Goal: Find specific page/section

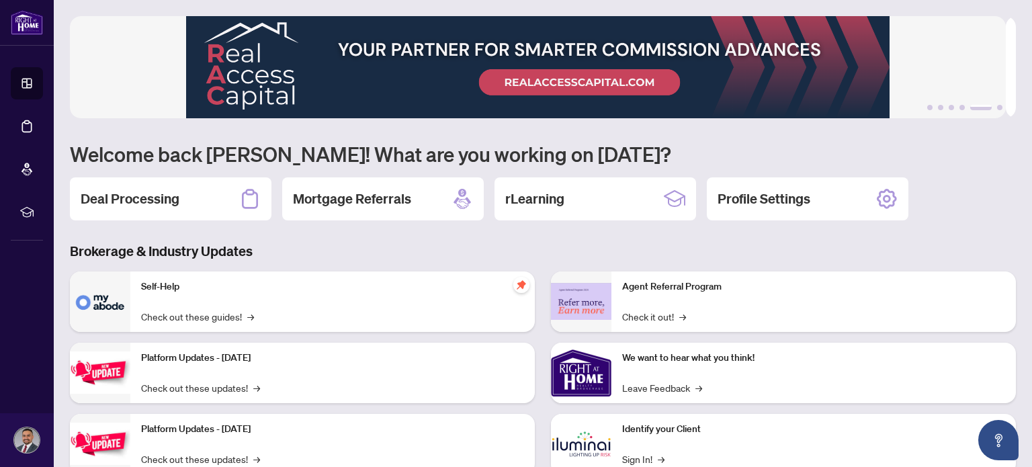
scroll to position [46, 0]
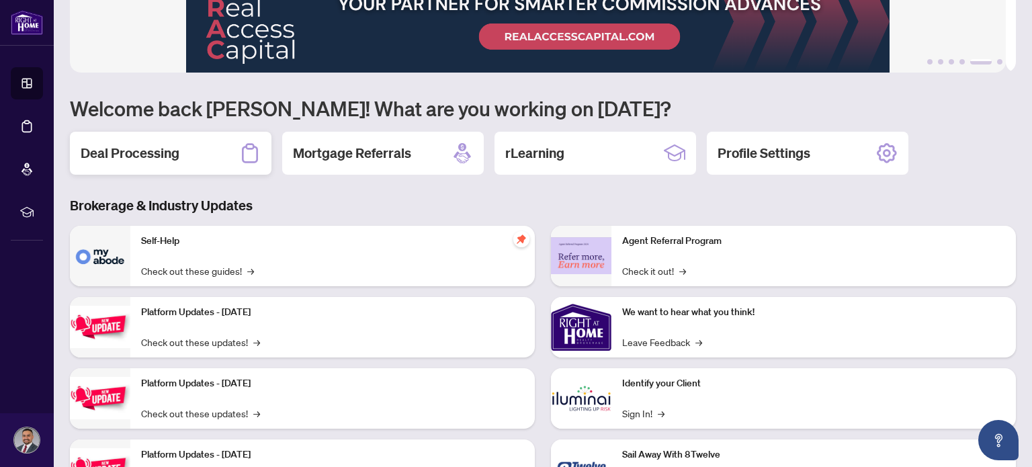
click at [174, 144] on h2 "Deal Processing" at bounding box center [130, 153] width 99 height 19
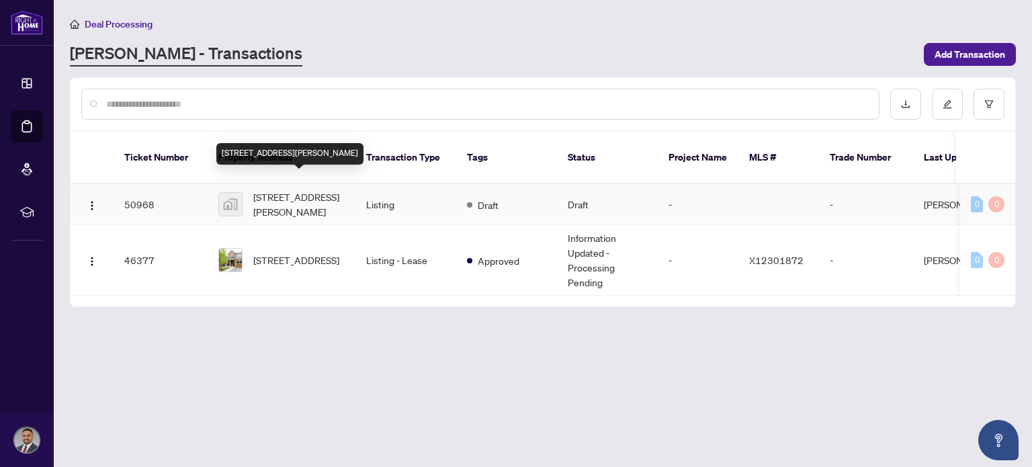
click at [311, 190] on span "[STREET_ADDRESS][PERSON_NAME]" at bounding box center [298, 205] width 91 height 30
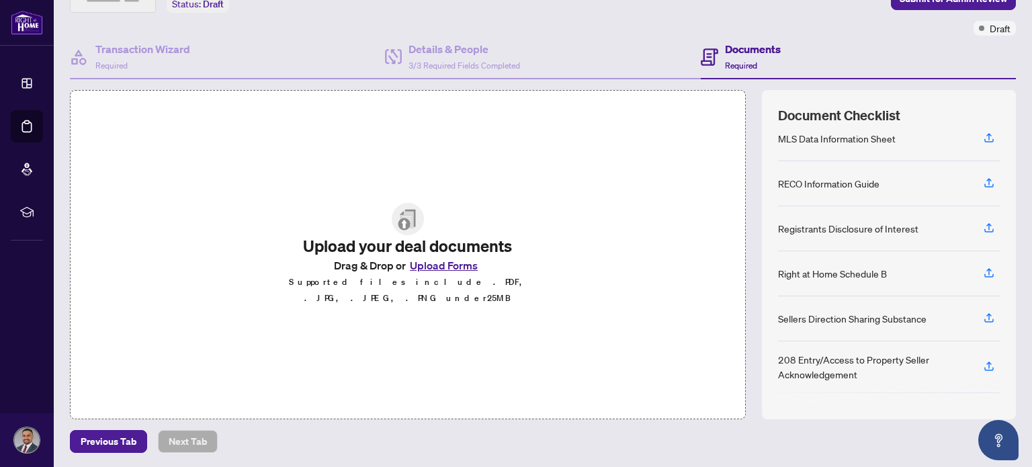
scroll to position [118, 0]
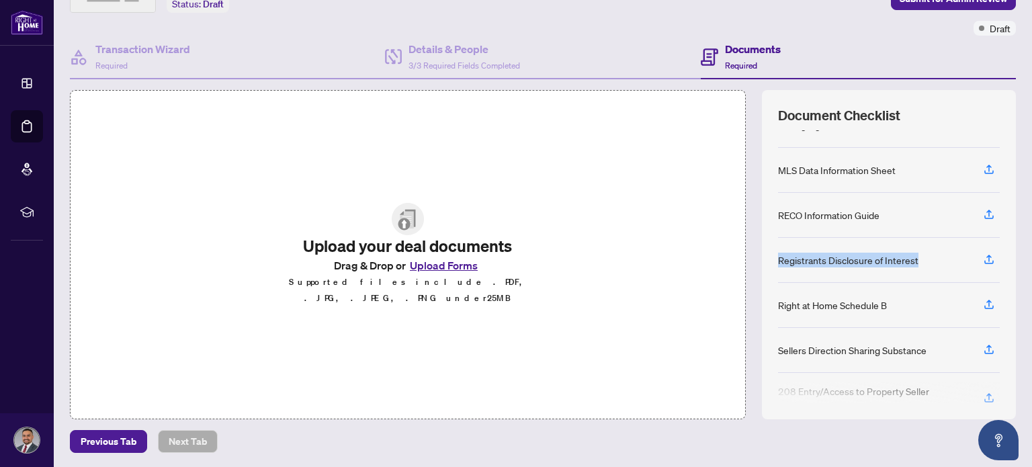
drag, startPoint x: 767, startPoint y: 256, endPoint x: 917, endPoint y: 257, distance: 149.9
click at [917, 257] on div "Document Checklist FINTRAC ID(s) FINTRAC PEP/HIO Record Listing Agreement MLS D…" at bounding box center [889, 254] width 254 height 329
